Goal: Transaction & Acquisition: Obtain resource

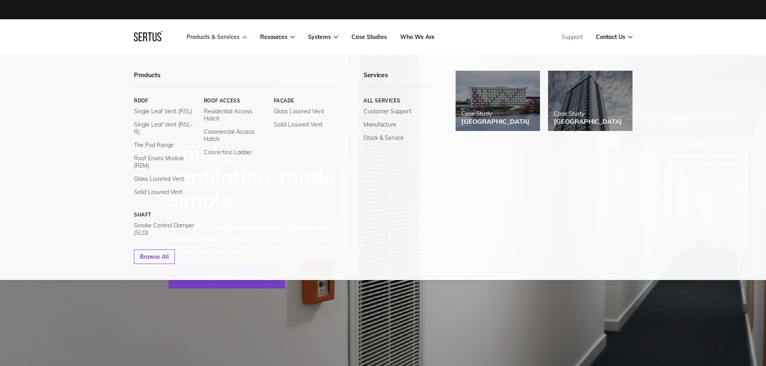
click at [209, 36] on link "Products & Services" at bounding box center [217, 36] width 60 height 7
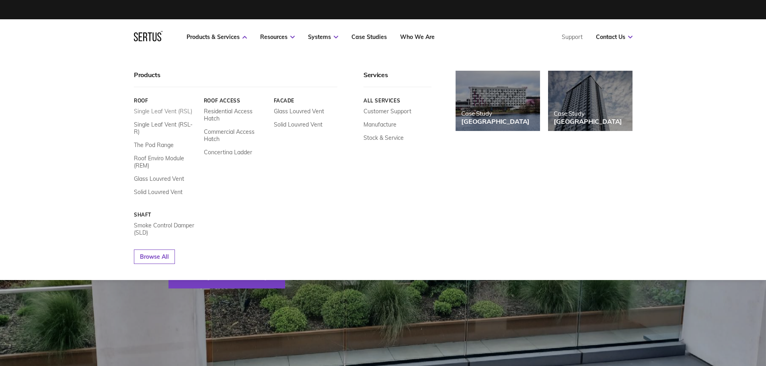
click at [159, 111] on link "Single Leaf Vent (RSL)" at bounding box center [163, 111] width 58 height 7
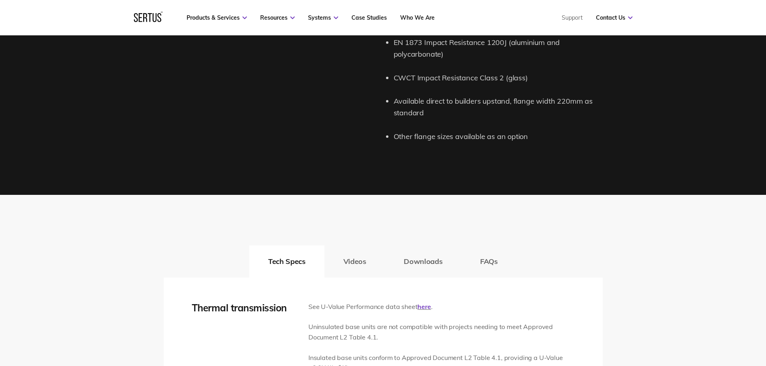
scroll to position [1166, 0]
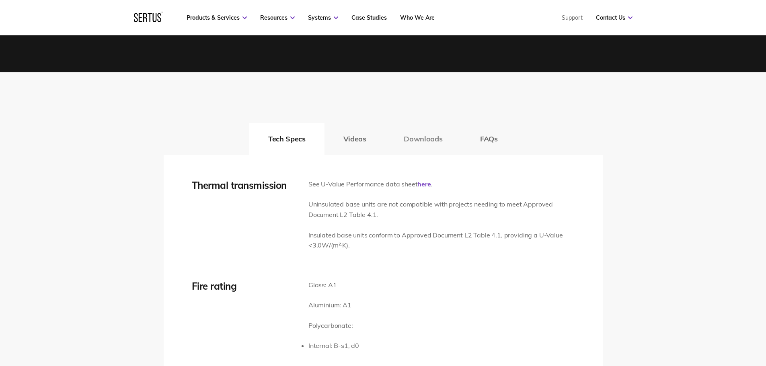
click at [408, 138] on button "Downloads" at bounding box center [423, 139] width 76 height 32
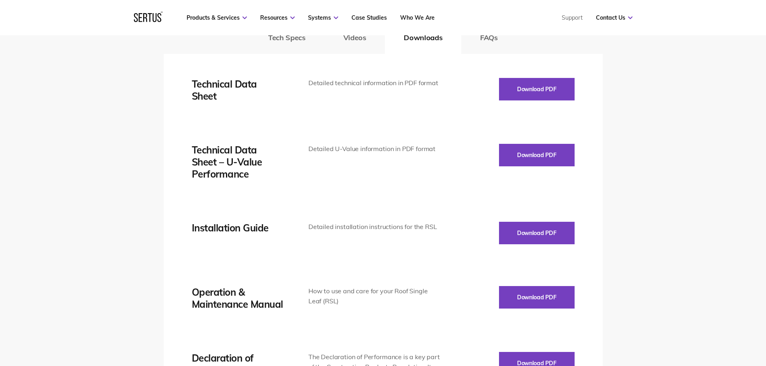
scroll to position [1287, 0]
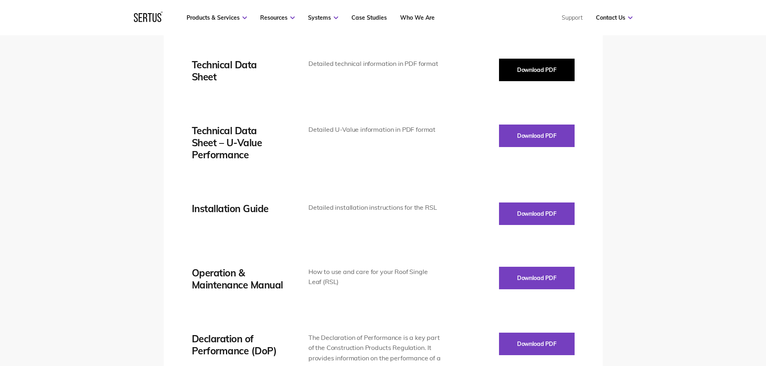
click at [553, 68] on button "Download PDF" at bounding box center [537, 70] width 76 height 23
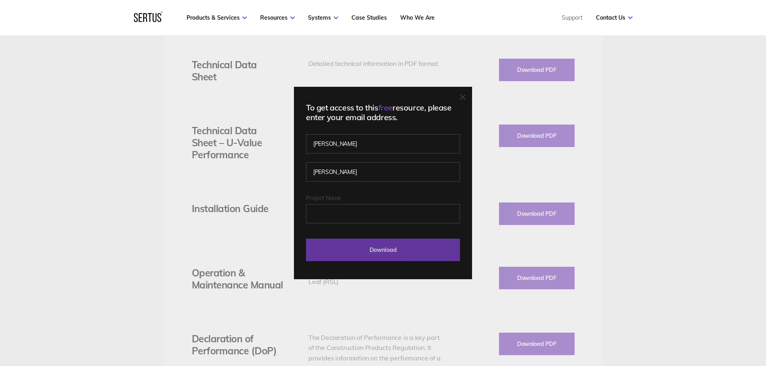
click at [381, 249] on input "Download" at bounding box center [383, 250] width 154 height 23
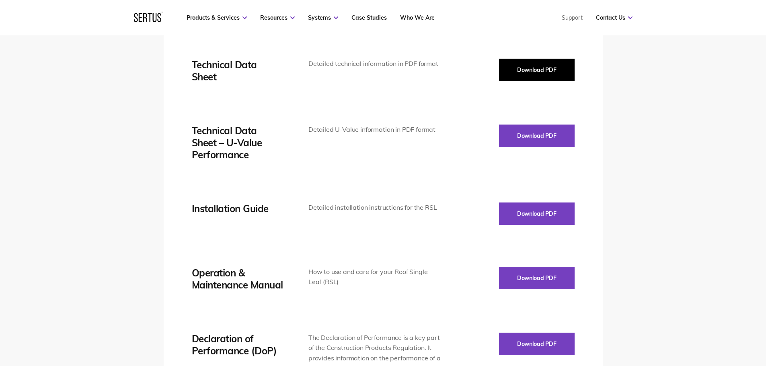
click at [539, 68] on button "Download PDF" at bounding box center [537, 70] width 76 height 23
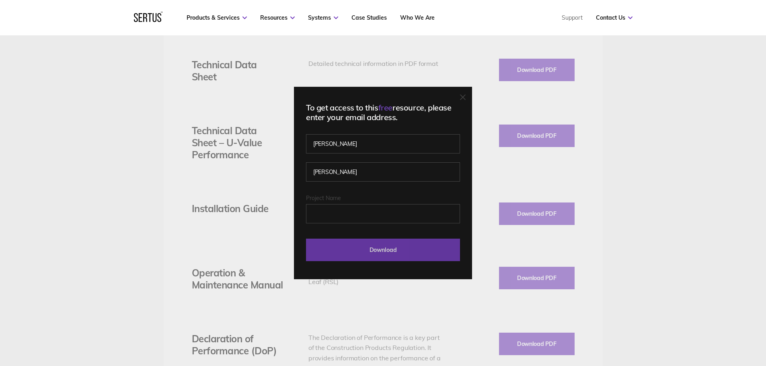
click at [391, 251] on input "Download" at bounding box center [383, 250] width 154 height 23
